Goal: Task Accomplishment & Management: Complete application form

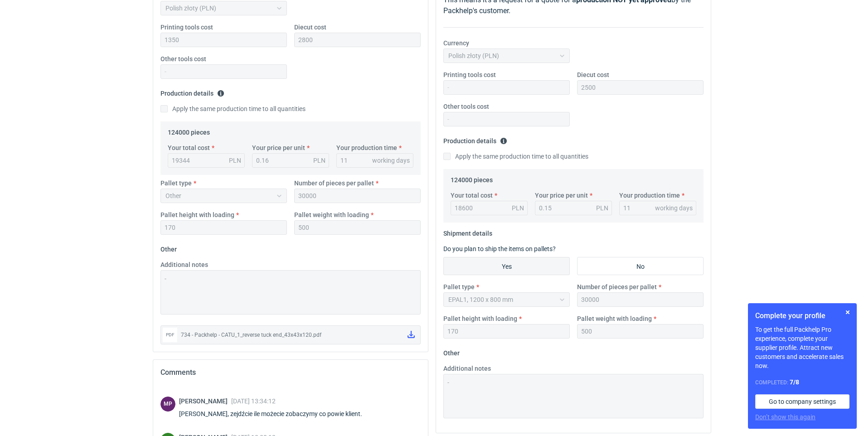
scroll to position [132, 0]
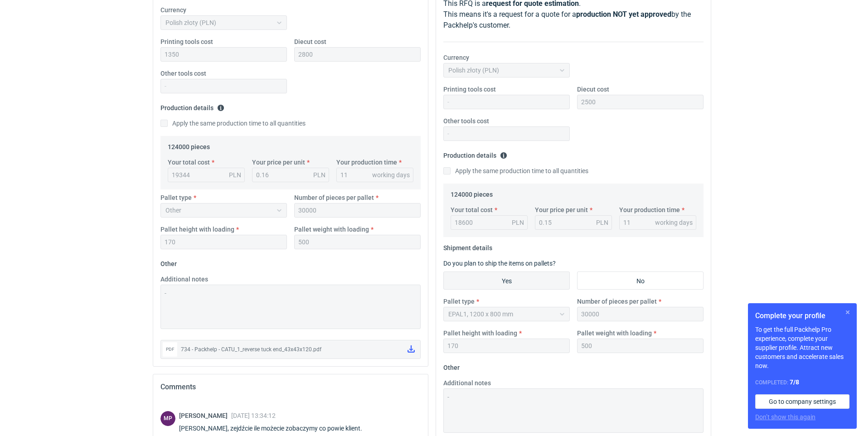
click at [457, 309] on button "button" at bounding box center [848, 312] width 11 height 11
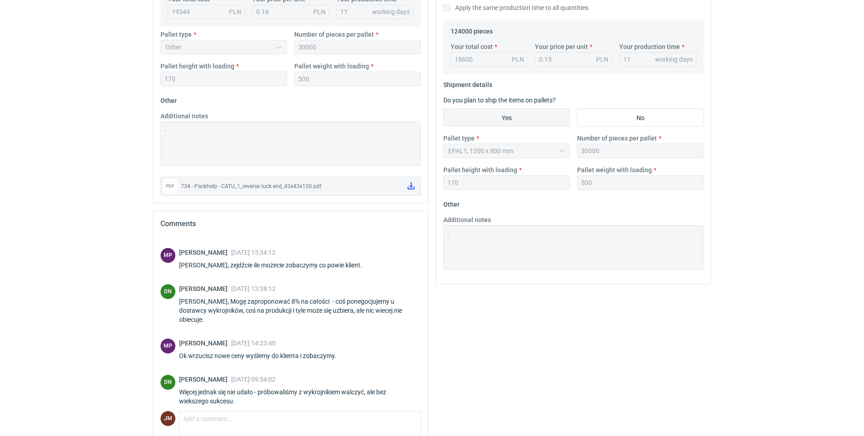
scroll to position [293, 0]
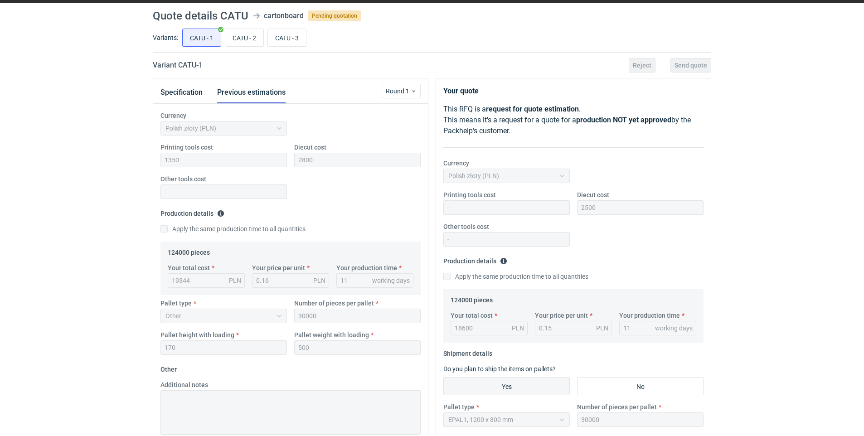
scroll to position [24, 0]
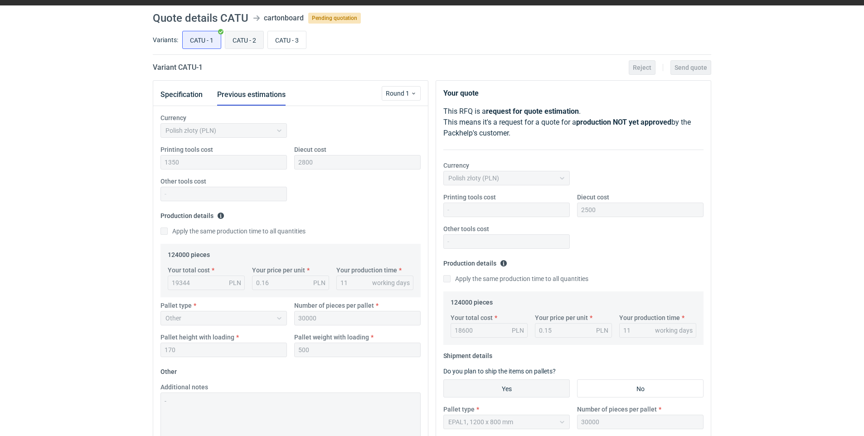
click at [259, 42] on input "CATU - 2" at bounding box center [244, 39] width 38 height 17
radio input "true"
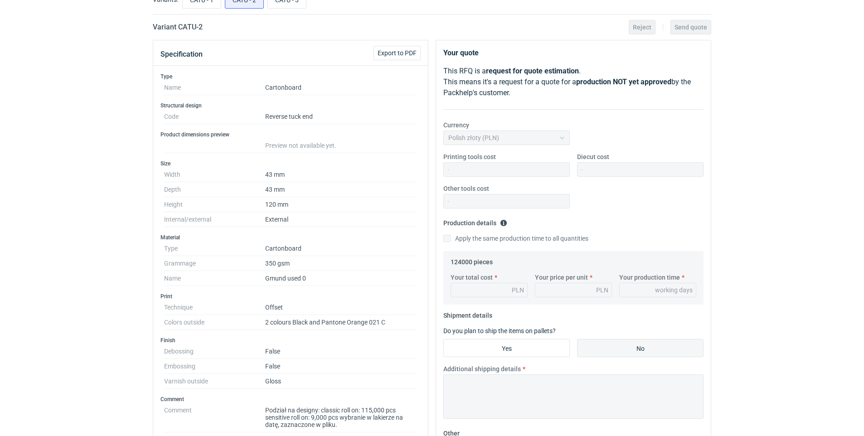
scroll to position [62, 0]
click at [293, 3] on input "CATU - 3" at bounding box center [287, 1] width 38 height 17
radio input "true"
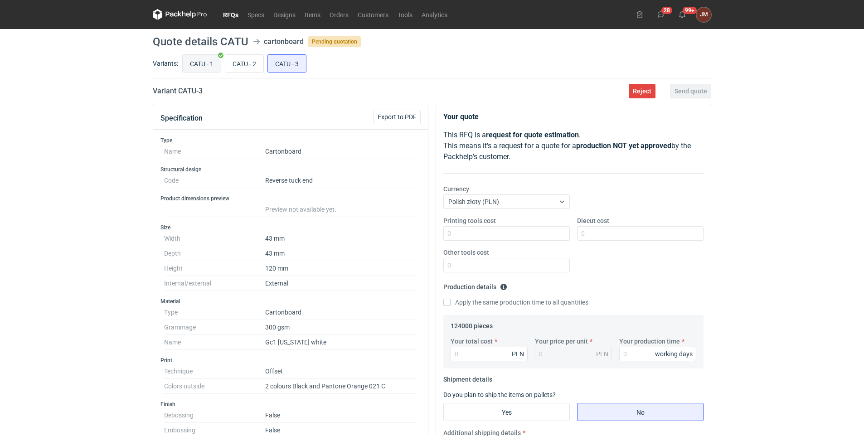
click at [204, 59] on input "CATU - 1" at bounding box center [202, 63] width 38 height 17
radio input "true"
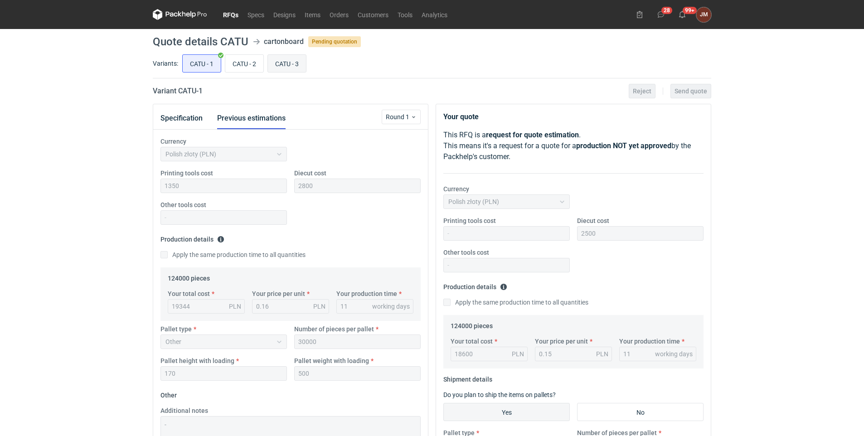
click at [301, 66] on input "CATU - 3" at bounding box center [287, 63] width 38 height 17
radio input "true"
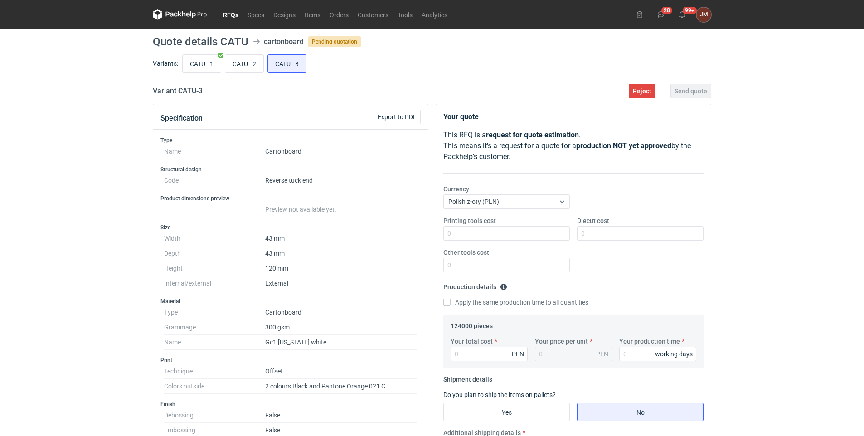
click at [457, 89] on div "RFQs Specs Designs Items Orders Customers Tools Analytics 28 99+ [PERSON_NAME] …" at bounding box center [432, 218] width 864 height 436
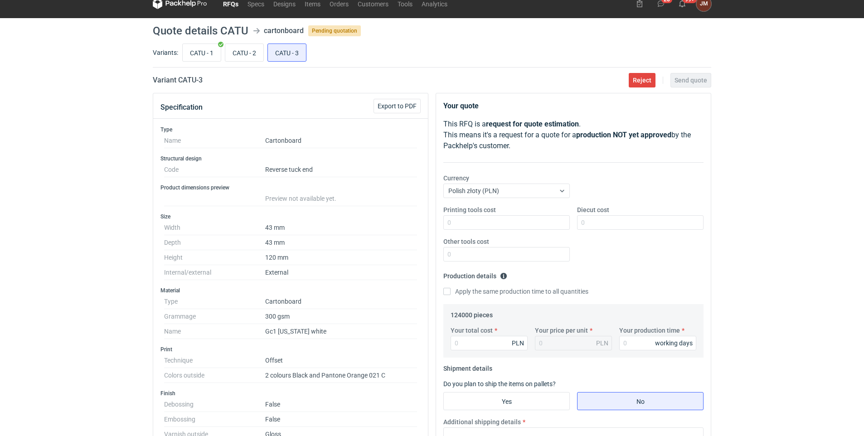
scroll to position [2, 0]
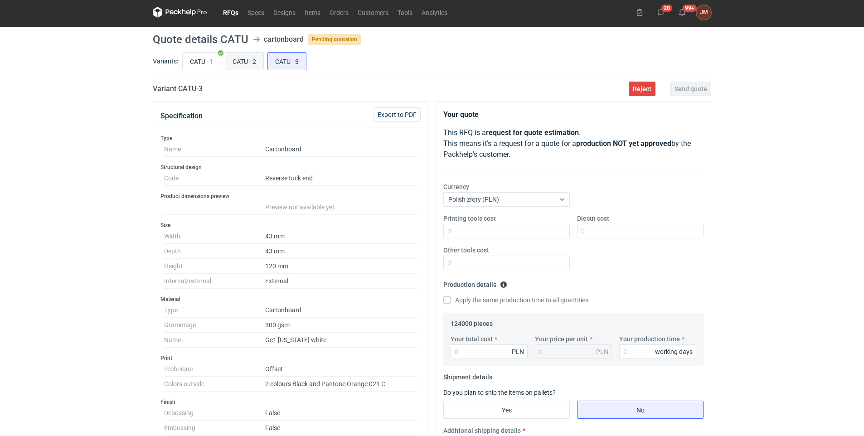
click at [241, 61] on input "CATU - 2" at bounding box center [244, 61] width 38 height 17
radio input "true"
click at [244, 62] on input "CATU - 2" at bounding box center [244, 61] width 38 height 17
click at [244, 60] on input "CATU - 2" at bounding box center [244, 61] width 38 height 17
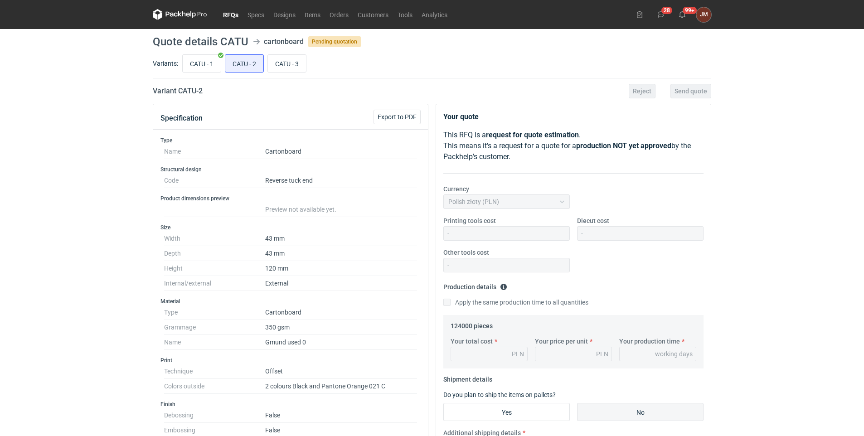
scroll to position [18, 0]
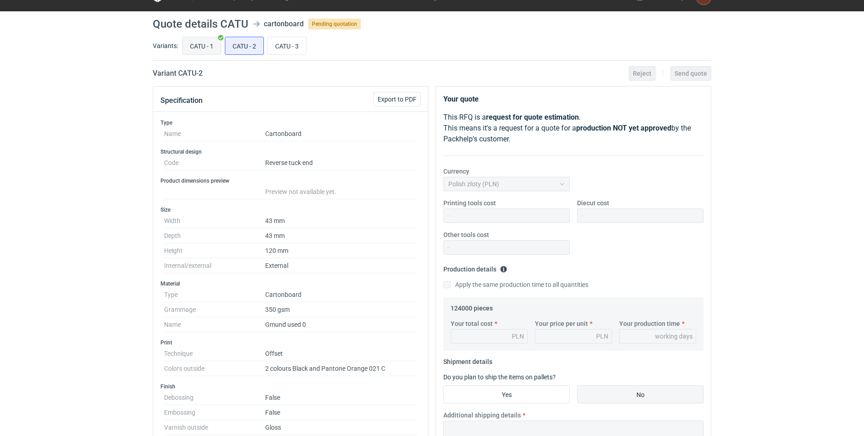
click at [207, 45] on input "CATU - 1" at bounding box center [202, 45] width 38 height 17
radio input "true"
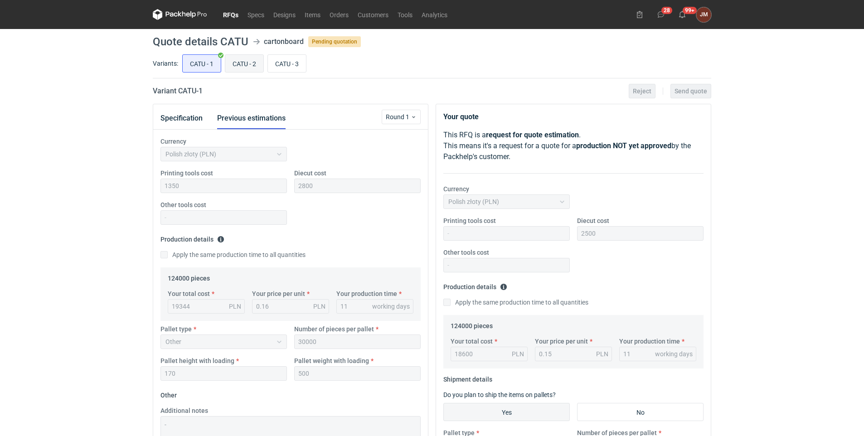
click at [251, 62] on input "CATU - 2" at bounding box center [244, 63] width 38 height 17
radio input "true"
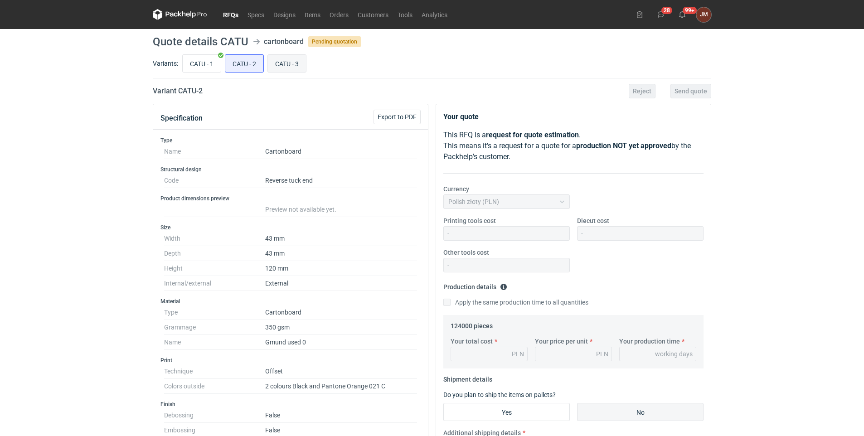
click at [292, 64] on input "CATU - 3" at bounding box center [287, 63] width 38 height 17
radio input "true"
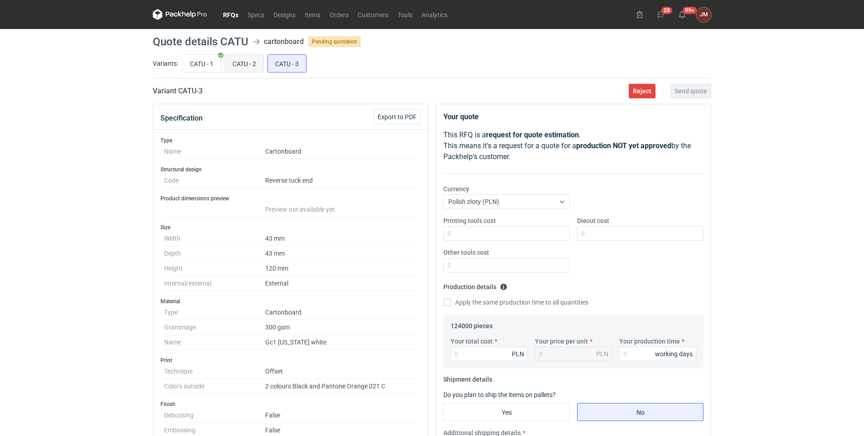
click at [245, 63] on input "CATU - 2" at bounding box center [244, 63] width 38 height 17
radio input "true"
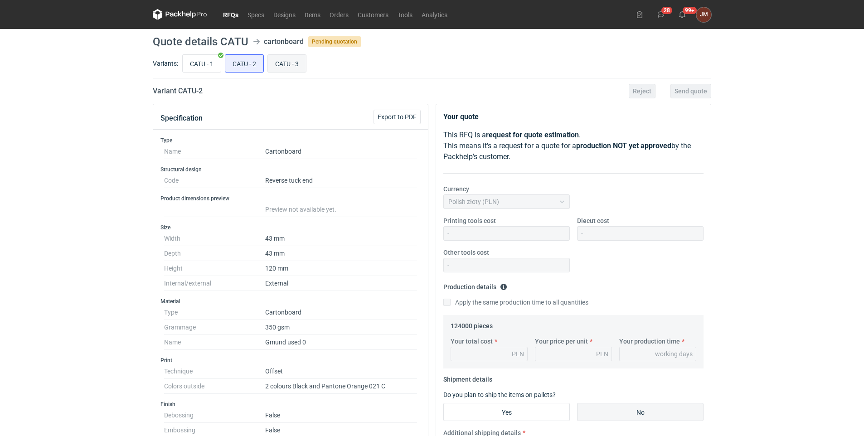
click at [286, 66] on input "CATU - 3" at bounding box center [287, 63] width 38 height 17
radio input "true"
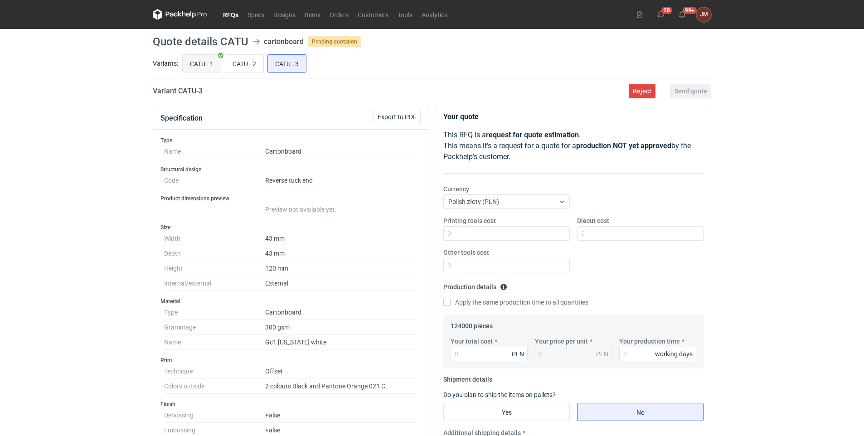
click at [200, 62] on input "CATU - 1" at bounding box center [202, 63] width 38 height 17
radio input "true"
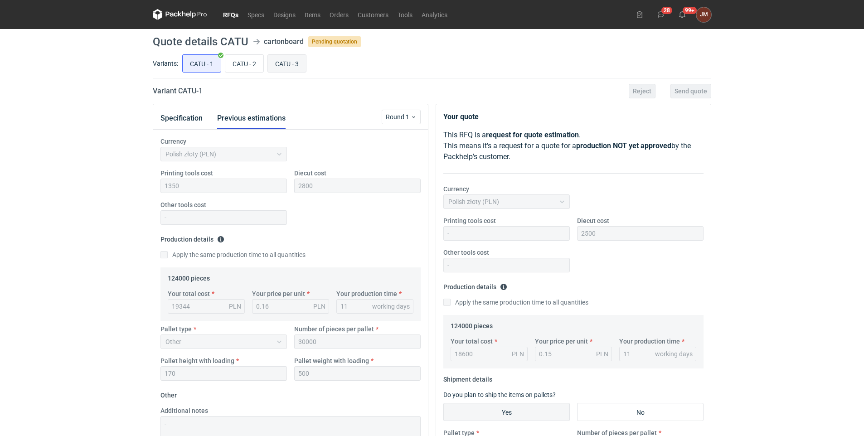
click at [293, 64] on input "CATU - 3" at bounding box center [287, 63] width 38 height 17
radio input "true"
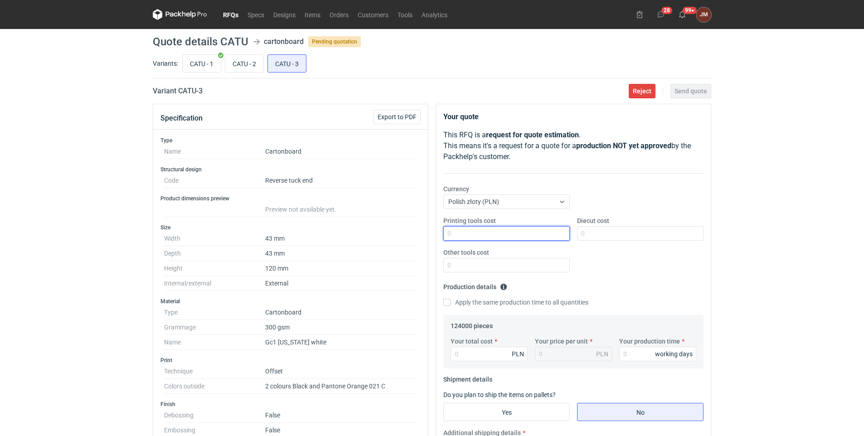
click at [457, 232] on input "Printing tools cost" at bounding box center [507, 233] width 127 height 15
type input "1250"
click at [457, 228] on input "Diecut cost" at bounding box center [640, 233] width 127 height 15
type input "2500"
click at [457, 351] on input "Your total cost" at bounding box center [489, 354] width 77 height 15
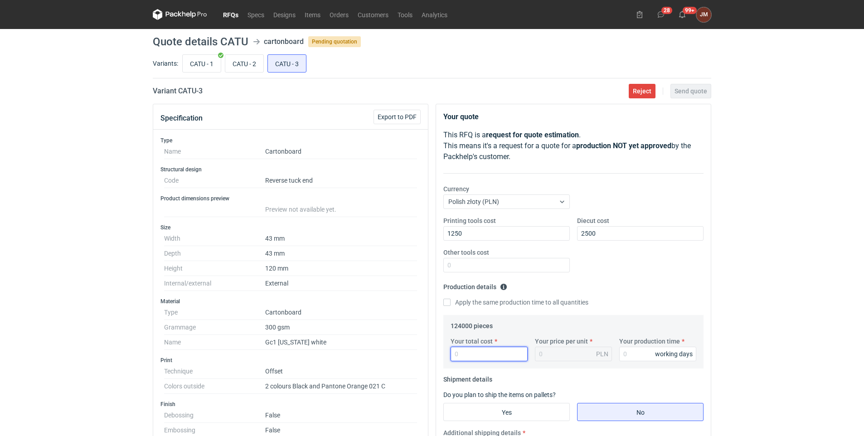
type input "0"
click at [43, 143] on div "RFQs Specs Designs Items Orders Customers Tools Analytics 28 99+ [PERSON_NAME] …" at bounding box center [432, 218] width 864 height 436
click at [457, 351] on input "Your total cost" at bounding box center [489, 354] width 77 height 15
type input "17484"
type input "0.14"
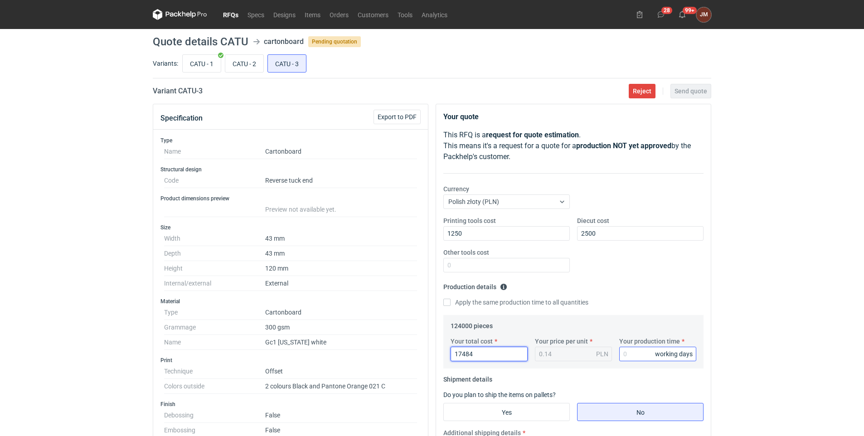
type input "17484"
click at [457, 351] on input "Your production time" at bounding box center [657, 354] width 77 height 15
type input "11"
click at [457, 351] on input "Yes" at bounding box center [507, 412] width 126 height 17
radio input "true"
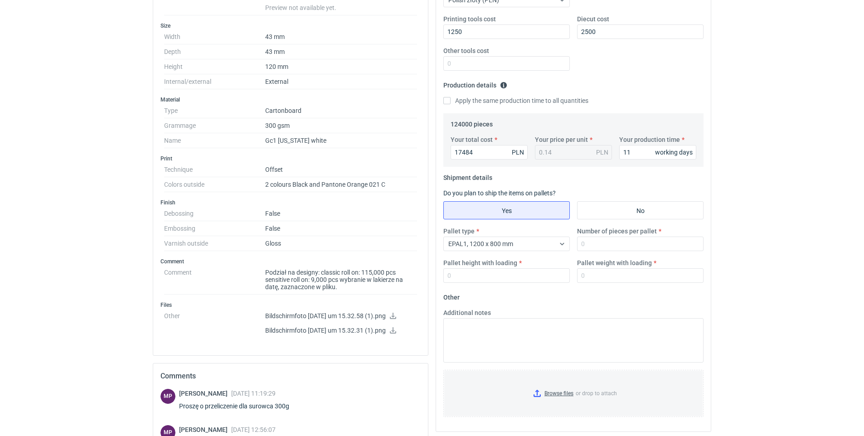
scroll to position [220, 0]
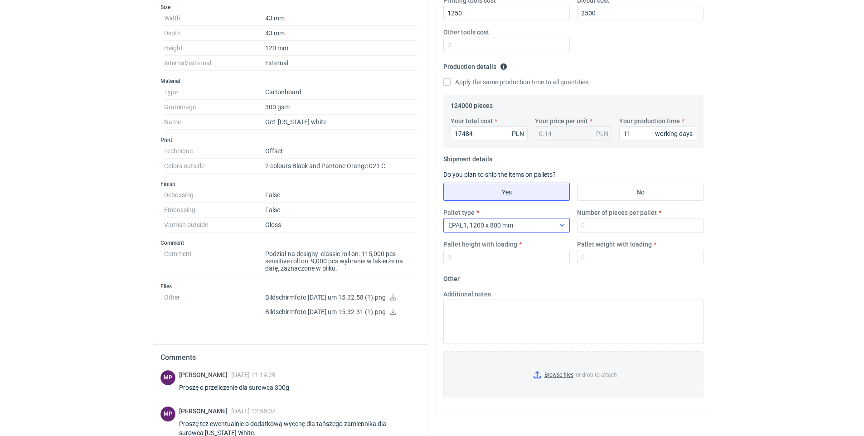
click at [457, 225] on div at bounding box center [562, 225] width 15 height 7
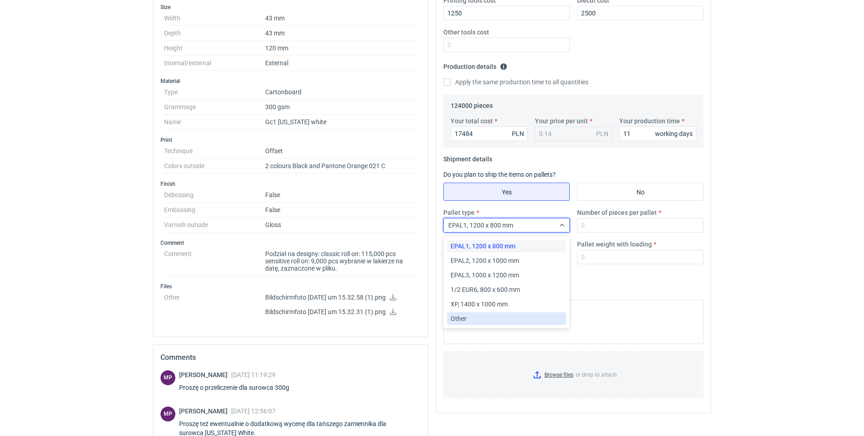
click at [457, 321] on div "Other" at bounding box center [507, 318] width 112 height 9
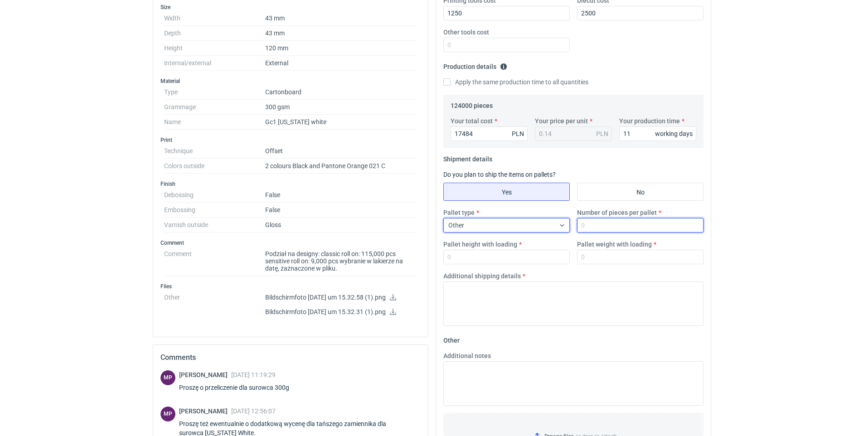
click at [457, 224] on input "Number of pieces per pallet" at bounding box center [640, 225] width 127 height 15
type input "30000"
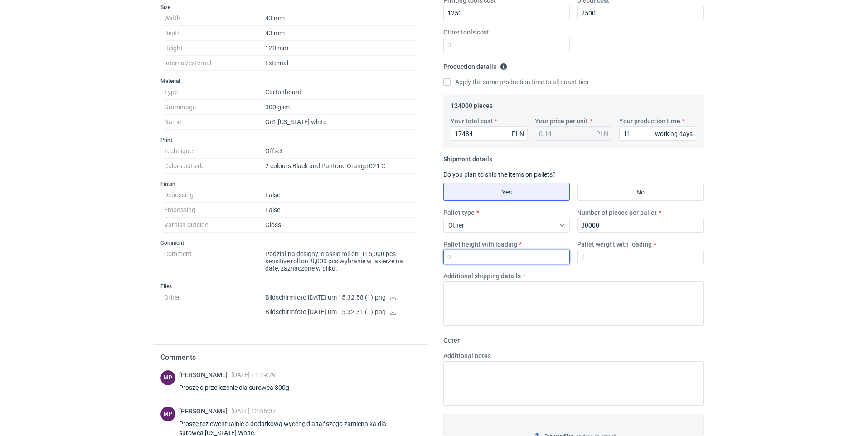
click at [457, 254] on input "Pallet height with loading" at bounding box center [507, 257] width 127 height 15
type input "170"
click at [457, 257] on input "Pallet weight with loading" at bounding box center [640, 257] width 127 height 15
type input "500"
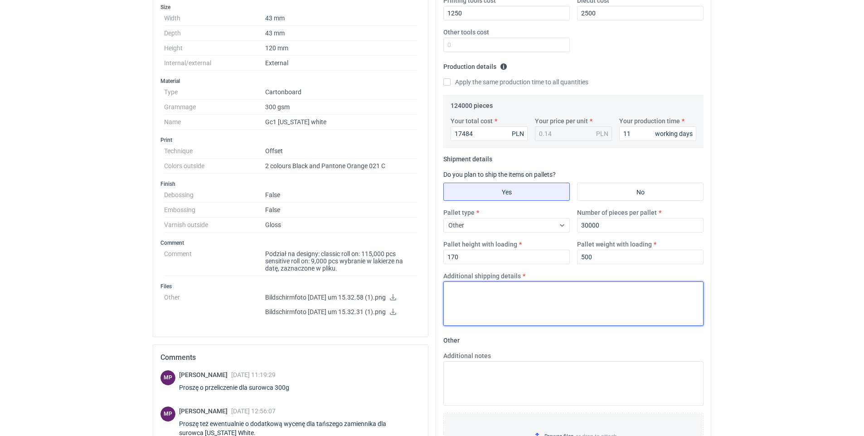
click at [457, 315] on textarea "Additional shipping details" at bounding box center [574, 304] width 260 height 44
click at [457, 302] on textarea "palety 120x80" at bounding box center [574, 304] width 260 height 44
type textarea "palety 120x80"
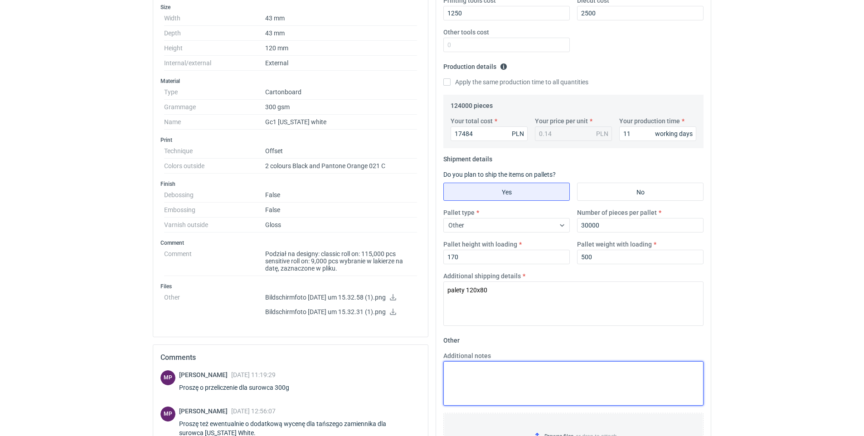
click at [457, 351] on textarea "Additional notes" at bounding box center [574, 383] width 260 height 44
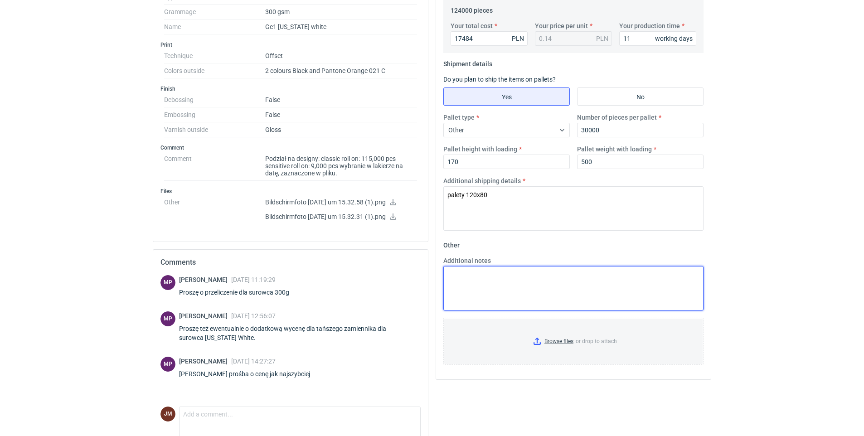
scroll to position [341, 0]
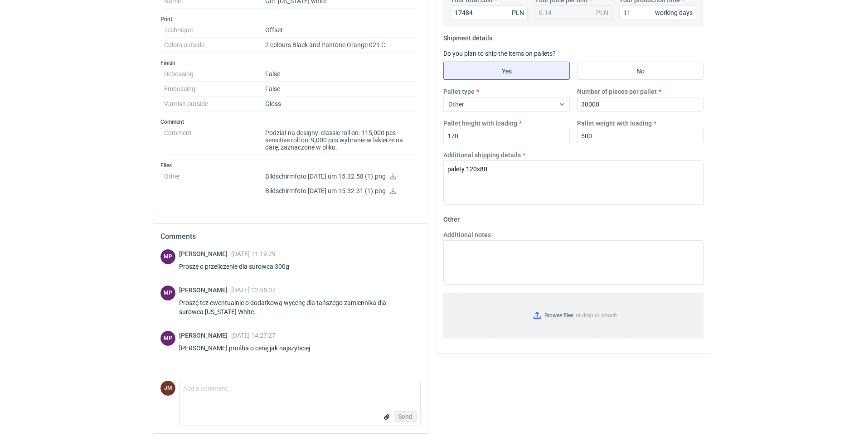
click at [457, 314] on input "Browse files or drop to attach" at bounding box center [573, 315] width 258 height 45
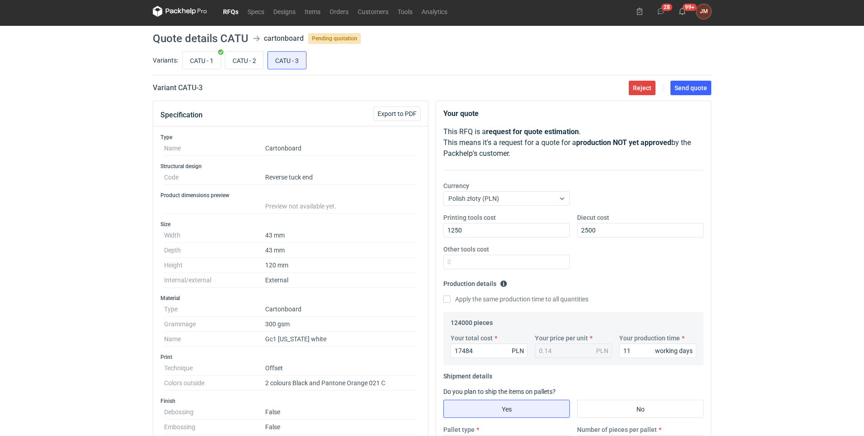
scroll to position [0, 0]
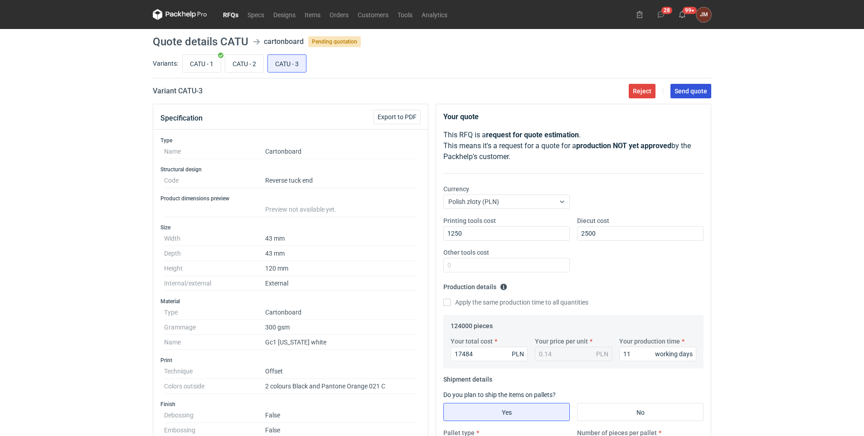
click at [457, 88] on span "Send quote" at bounding box center [691, 91] width 33 height 6
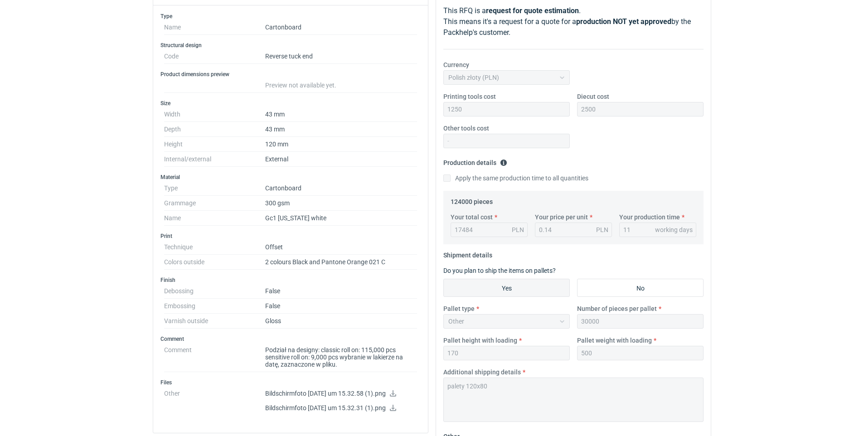
scroll to position [146, 0]
click at [21, 290] on html "RFQs Specs Designs Items Orders Customers Tools Analytics 28 99+ [PERSON_NAME] …" at bounding box center [432, 72] width 864 height 436
click at [44, 290] on html "RFQs Specs Designs Items Orders Customers Tools Analytics 28 99+ [PERSON_NAME] …" at bounding box center [432, 72] width 864 height 436
click at [28, 290] on html "RFQs Specs Designs Items Orders Customers Tools Analytics 28 99+ [PERSON_NAME] …" at bounding box center [432, 72] width 864 height 436
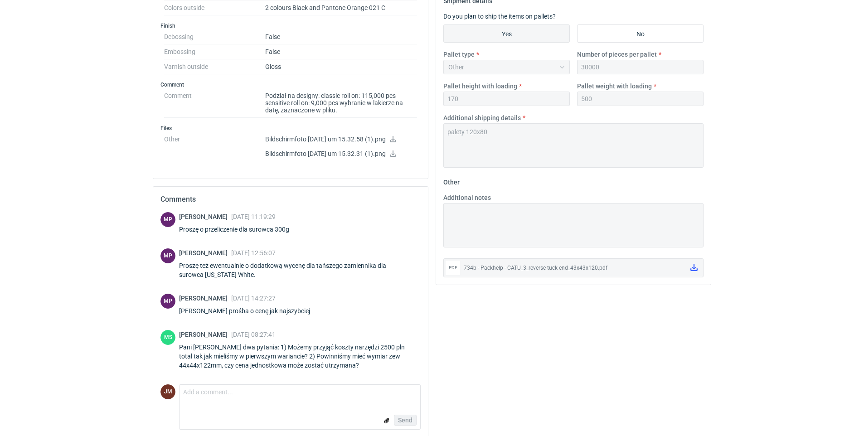
scroll to position [407, 0]
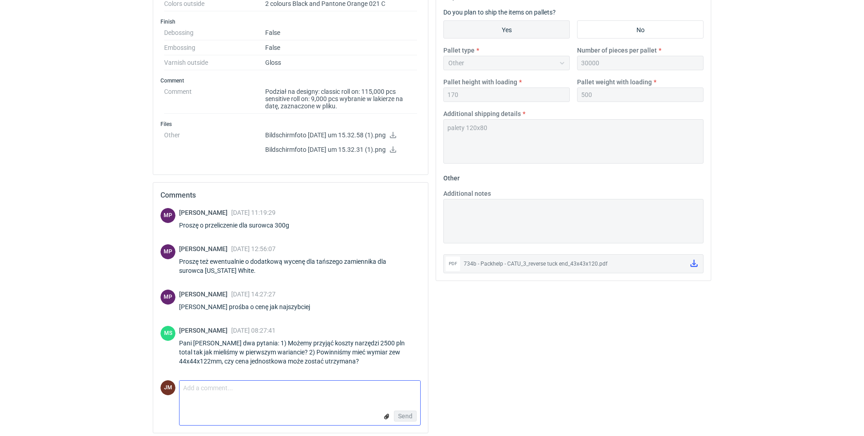
click at [201, 351] on textarea "Comment message" at bounding box center [300, 390] width 241 height 19
click at [256, 351] on form "Comment message Send" at bounding box center [300, 402] width 242 height 45
click at [225, 351] on textarea "Comment message" at bounding box center [300, 390] width 241 height 19
click at [221, 351] on textarea "Comment message" at bounding box center [300, 390] width 241 height 19
click at [228, 351] on form "Comment message Send" at bounding box center [300, 402] width 242 height 45
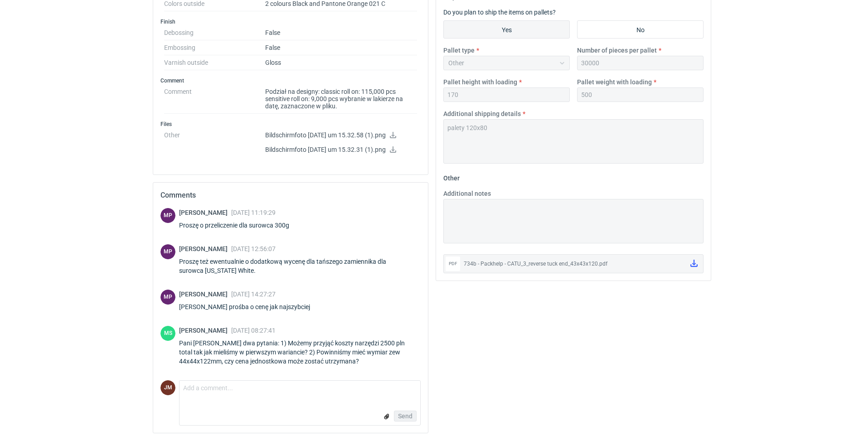
scroll to position [412, 0]
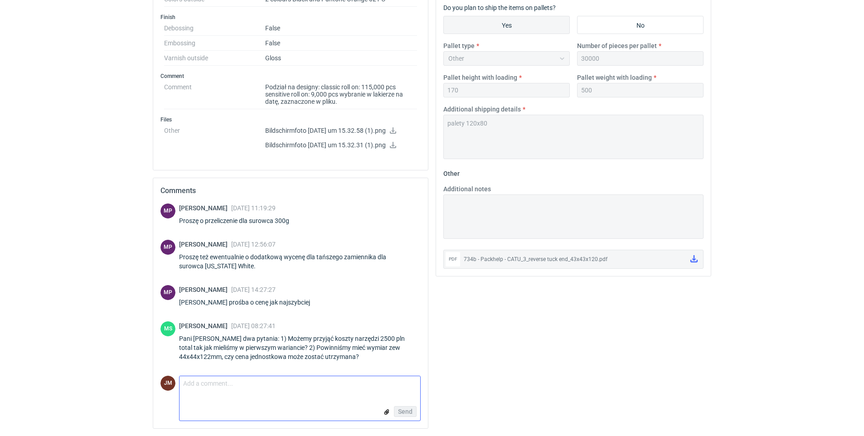
click at [221, 351] on textarea "Comment message" at bounding box center [300, 385] width 241 height 19
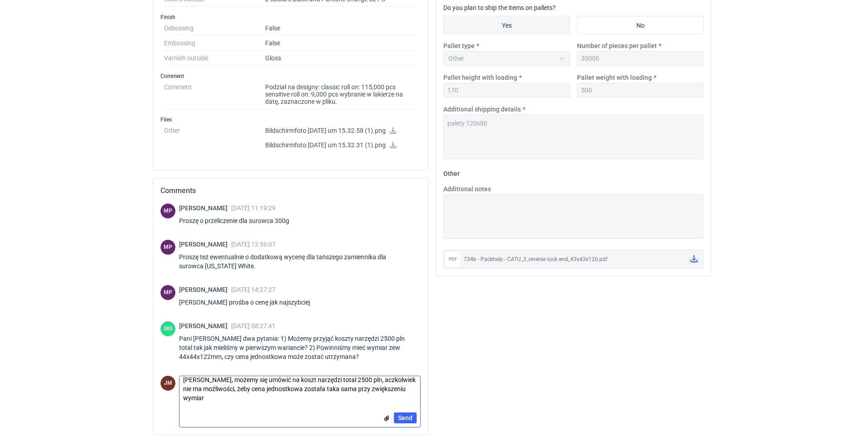
scroll to position [0, 0]
drag, startPoint x: 357, startPoint y: 392, endPoint x: 330, endPoint y: 394, distance: 26.8
click at [330, 351] on textarea "[PERSON_NAME], możemy się umówić na koszt narzędzi total 2500 pln, aczkolwiek n…" at bounding box center [300, 393] width 241 height 34
click at [224, 351] on textarea "[PERSON_NAME], możemy się umówić na koszt narzędzi total 2500 pln, aczkolwiek n…" at bounding box center [300, 393] width 241 height 34
click at [376, 351] on textarea "[PERSON_NAME], możemy się umówić na koszt narzędzi total 2500 pln, aczkolwiek n…" at bounding box center [300, 393] width 241 height 34
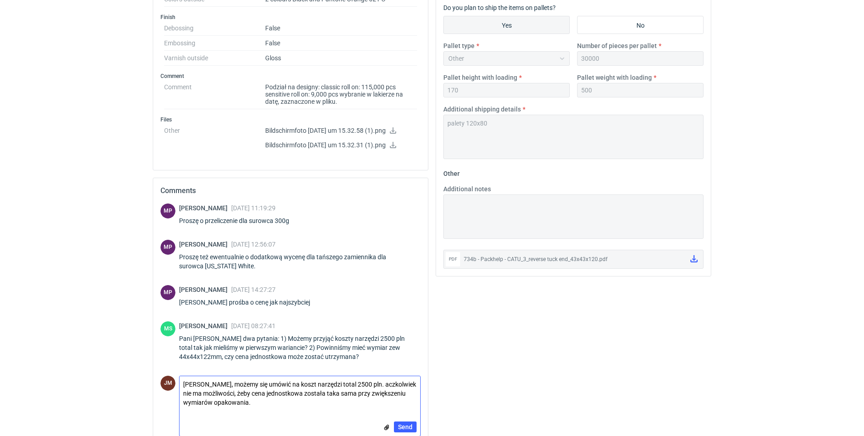
click at [381, 351] on textarea "[PERSON_NAME], możemy się umówić na koszt narzędzi total 2500 pln. aczkolwiek n…" at bounding box center [300, 393] width 241 height 34
click at [275, 351] on textarea "[PERSON_NAME], możemy się umówić na koszt narzędzi total 2500 pln. Aczkolwiek n…" at bounding box center [300, 393] width 241 height 34
type textarea "[PERSON_NAME], możemy się umówić na koszt narzędzi total 2500 pln. Aczkolwiek n…"
click at [401, 351] on span "Send" at bounding box center [405, 427] width 15 height 6
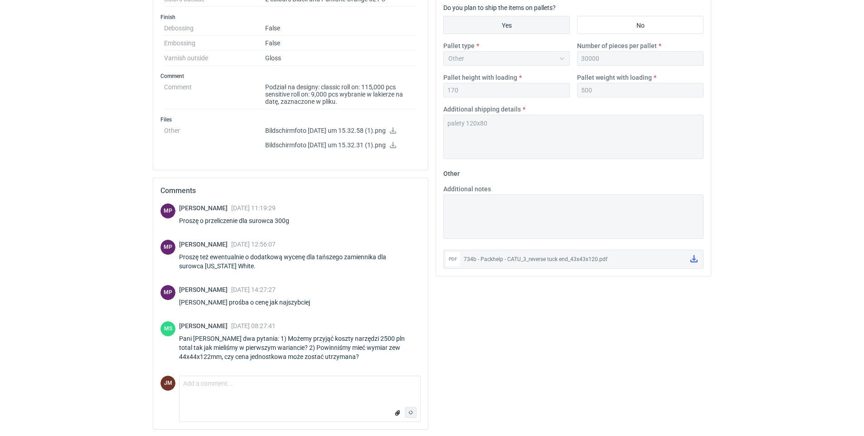
scroll to position [52, 0]
